Goal: Check status: Check status

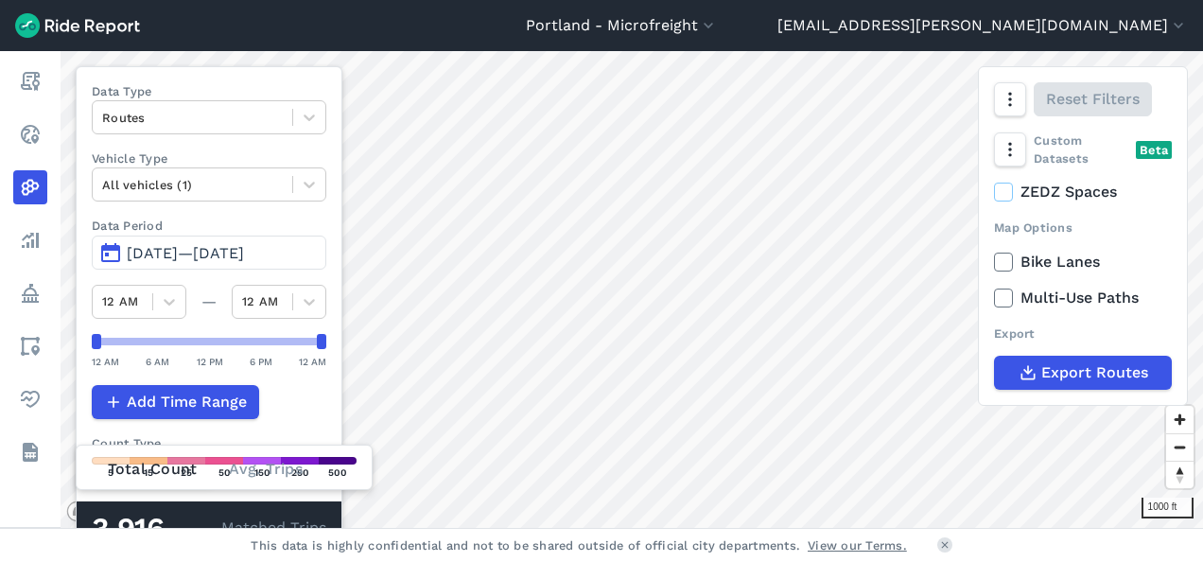
click at [244, 253] on span "[DATE]—[DATE]" at bounding box center [185, 253] width 117 height 18
click at [195, 251] on span "[DATE]—[DATE]" at bounding box center [185, 253] width 117 height 18
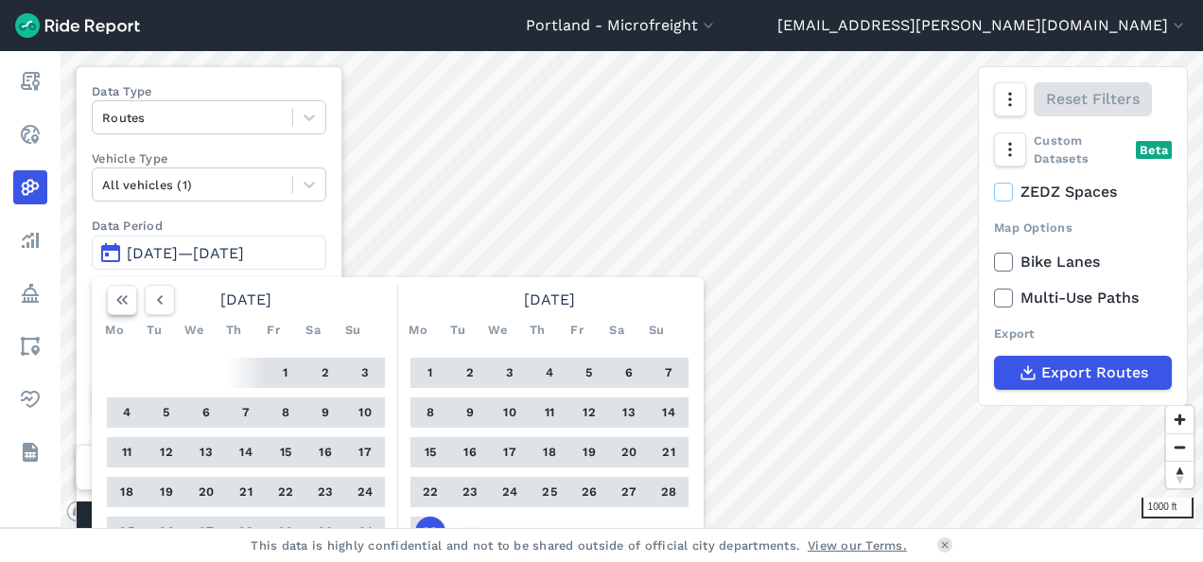
click at [115, 296] on icon "button" at bounding box center [122, 299] width 19 height 19
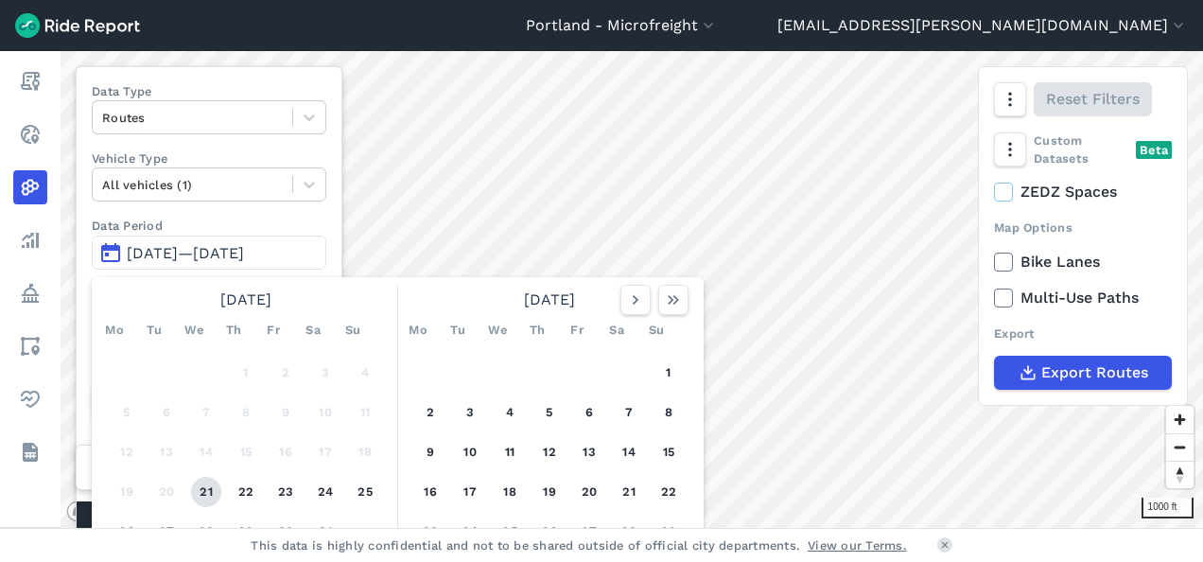
click at [211, 496] on button "21" at bounding box center [206, 492] width 30 height 30
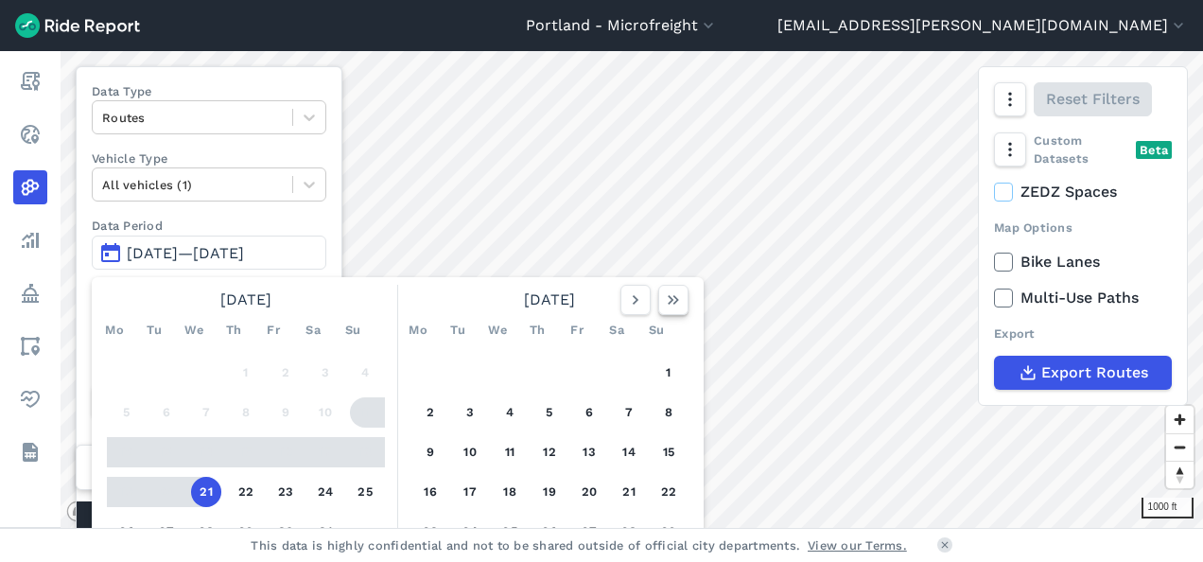
click at [685, 293] on button "button" at bounding box center [673, 300] width 30 height 30
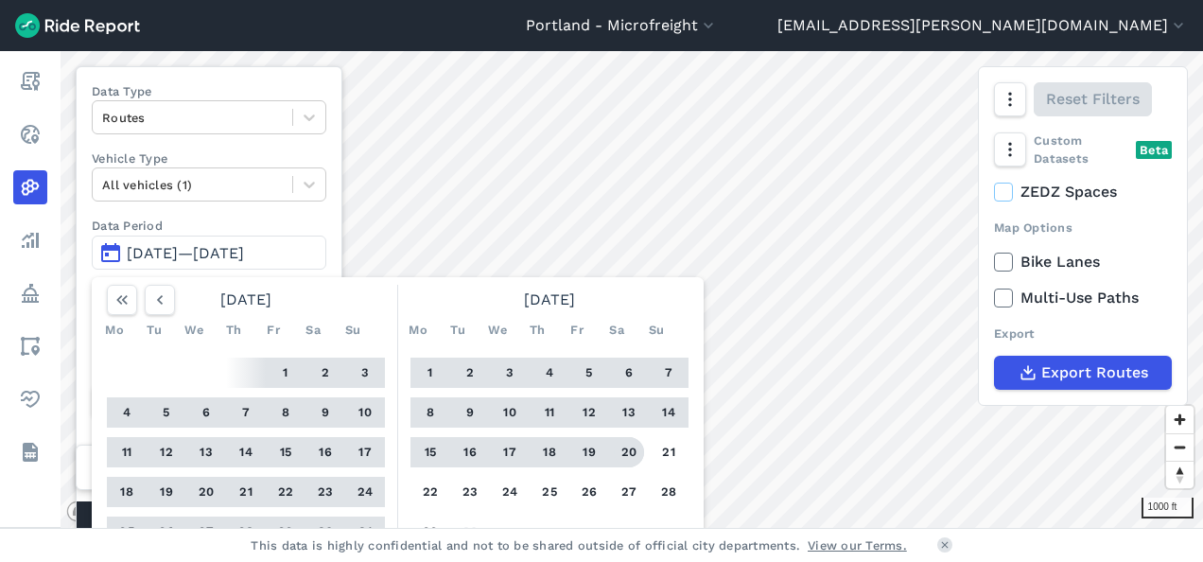
click at [635, 453] on button "20" at bounding box center [629, 452] width 30 height 30
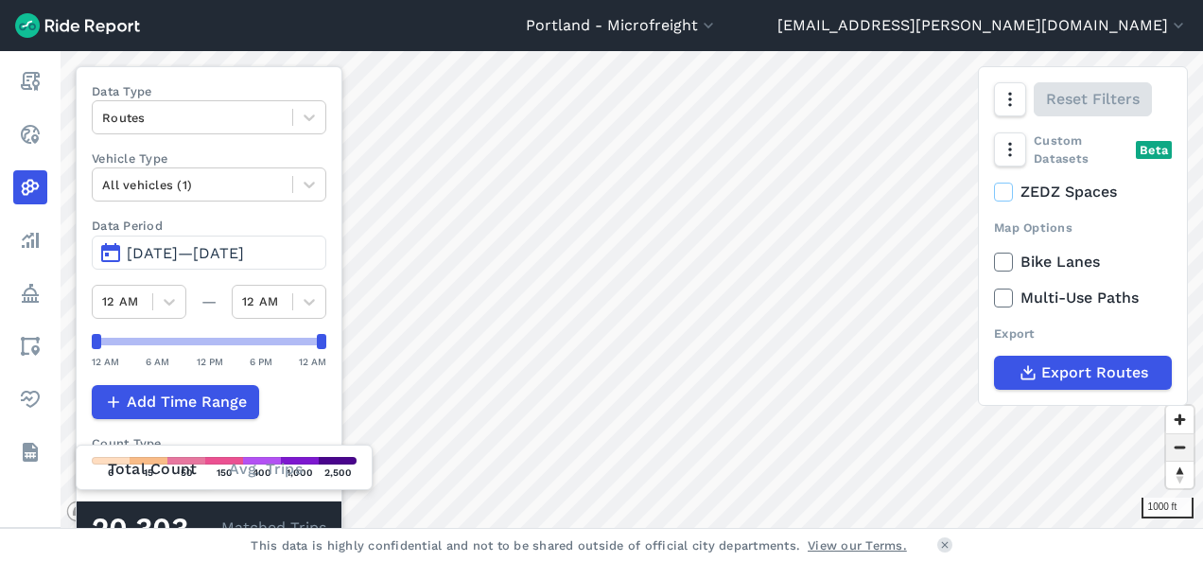
click at [1182, 448] on span "Zoom out" at bounding box center [1179, 447] width 27 height 26
click at [1175, 450] on span "Zoom out" at bounding box center [1179, 447] width 27 height 26
